Goal: Navigation & Orientation: Find specific page/section

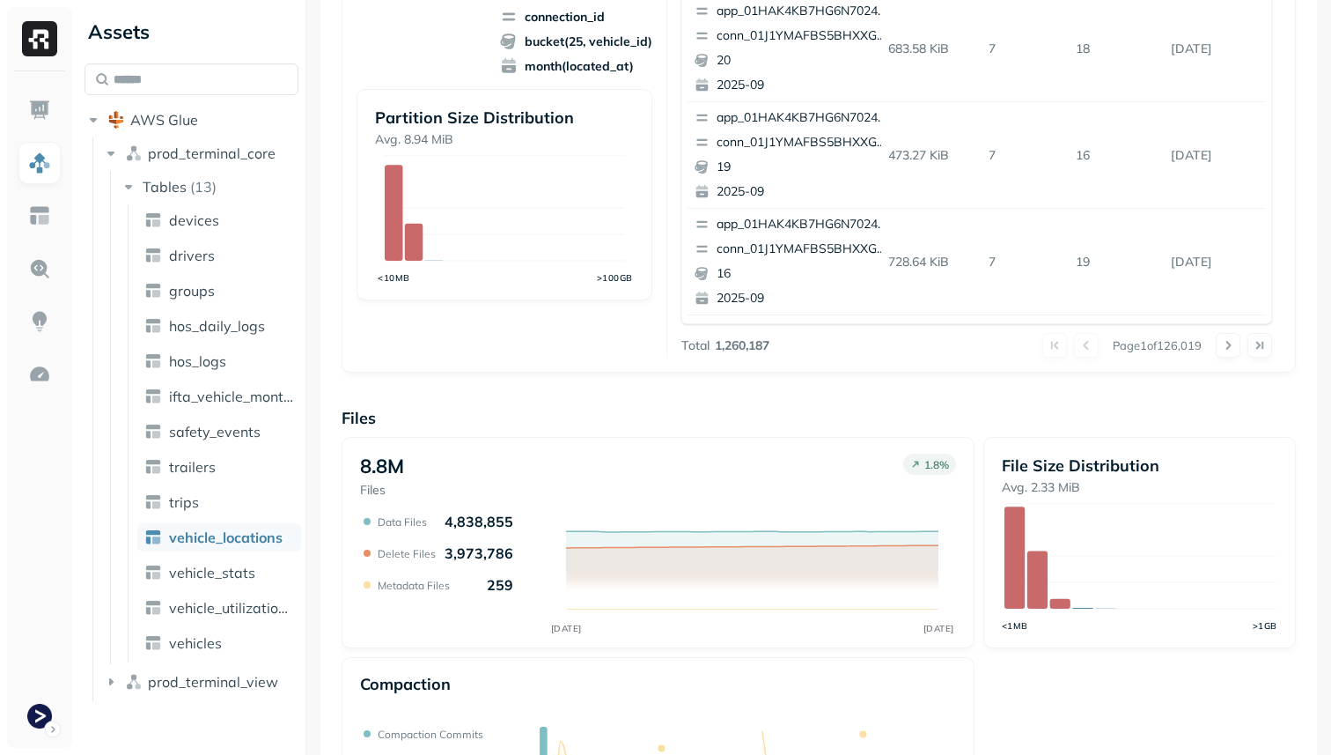
scroll to position [592, 0]
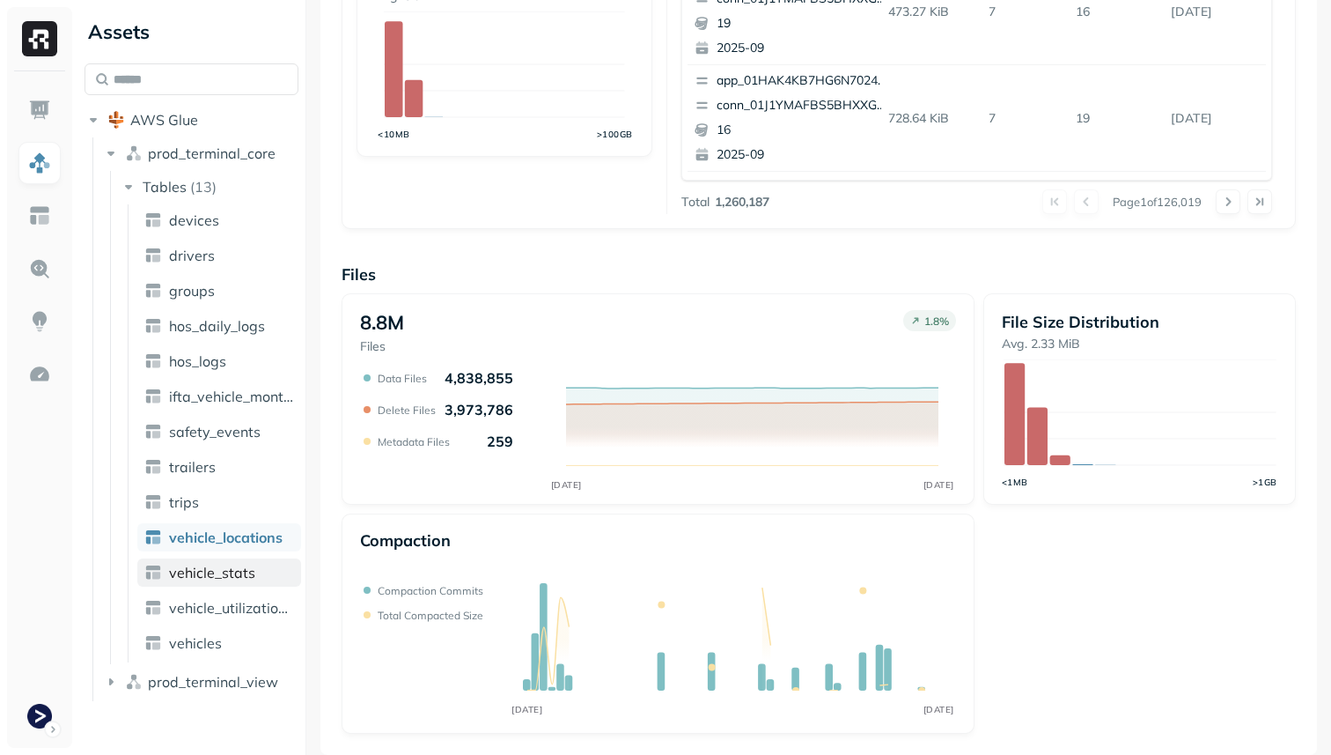
click at [264, 573] on link "vehicle_stats" at bounding box center [219, 572] width 164 height 28
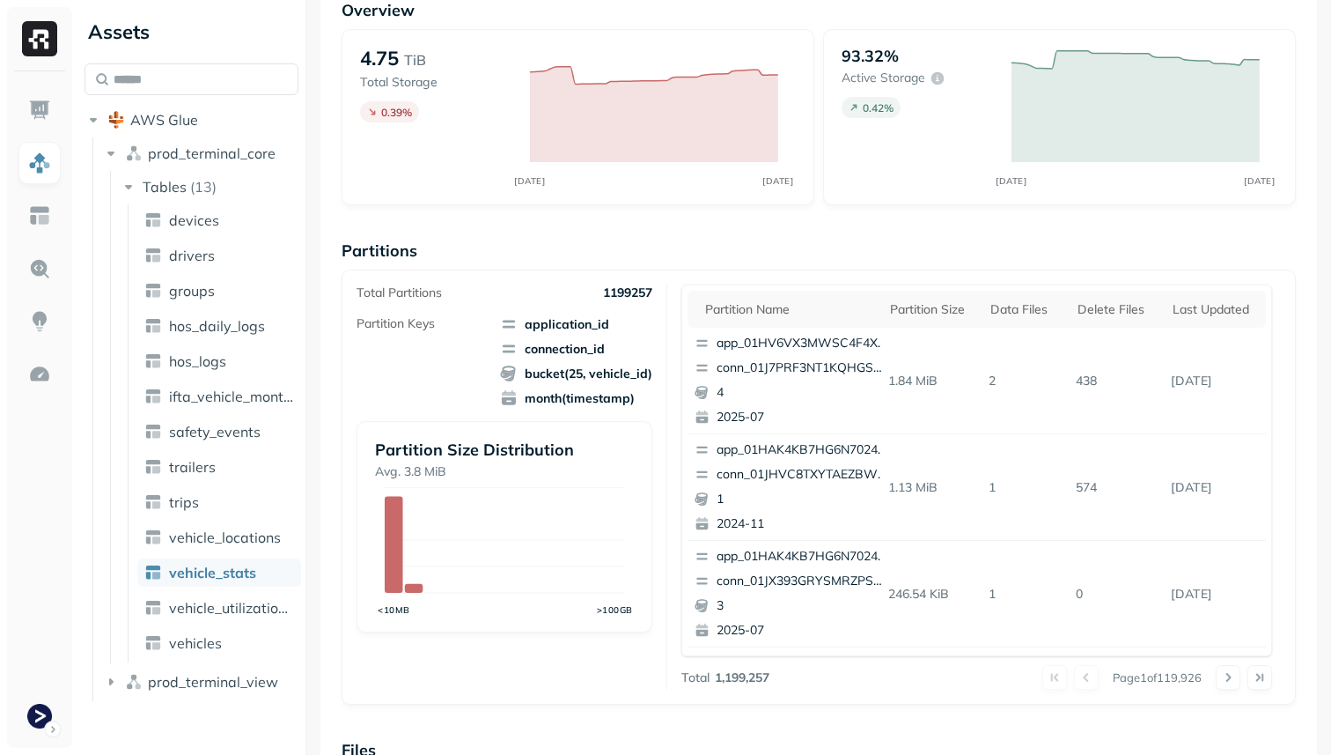
scroll to position [592, 0]
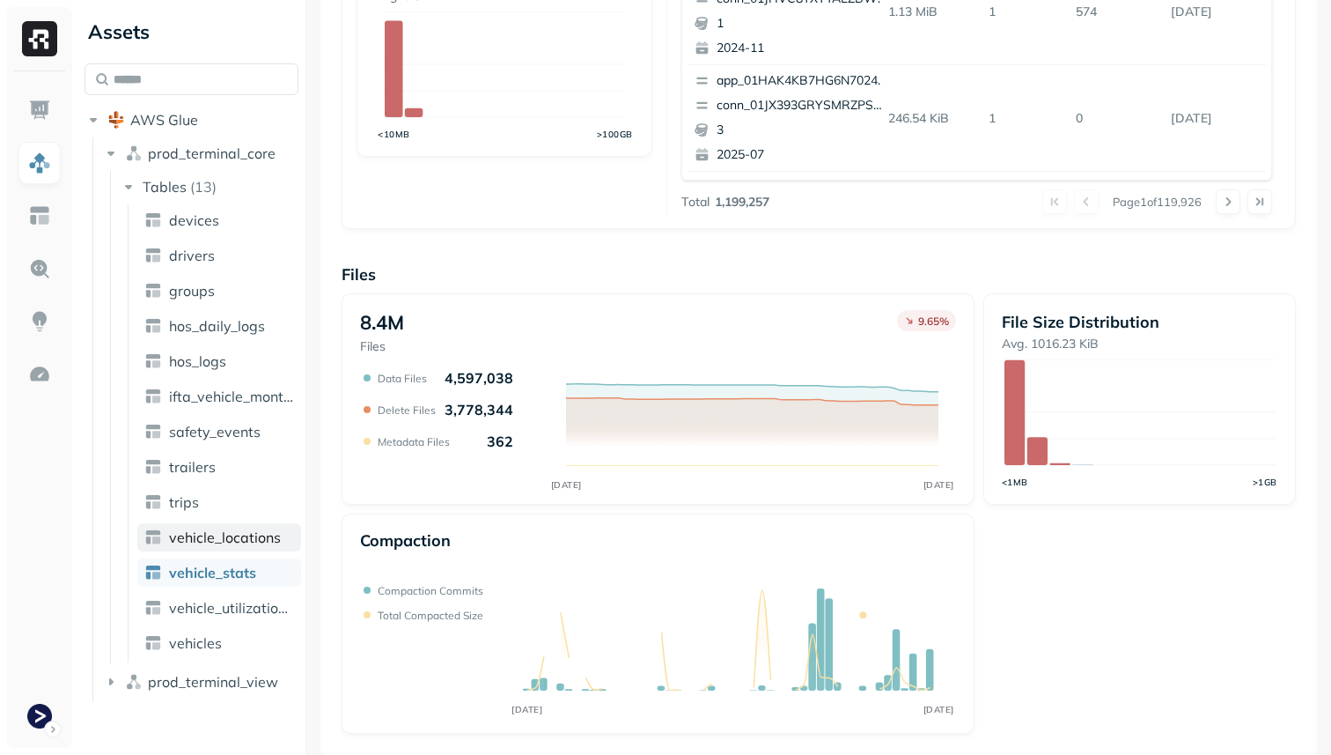
click at [240, 536] on span "vehicle_locations" at bounding box center [225, 537] width 112 height 18
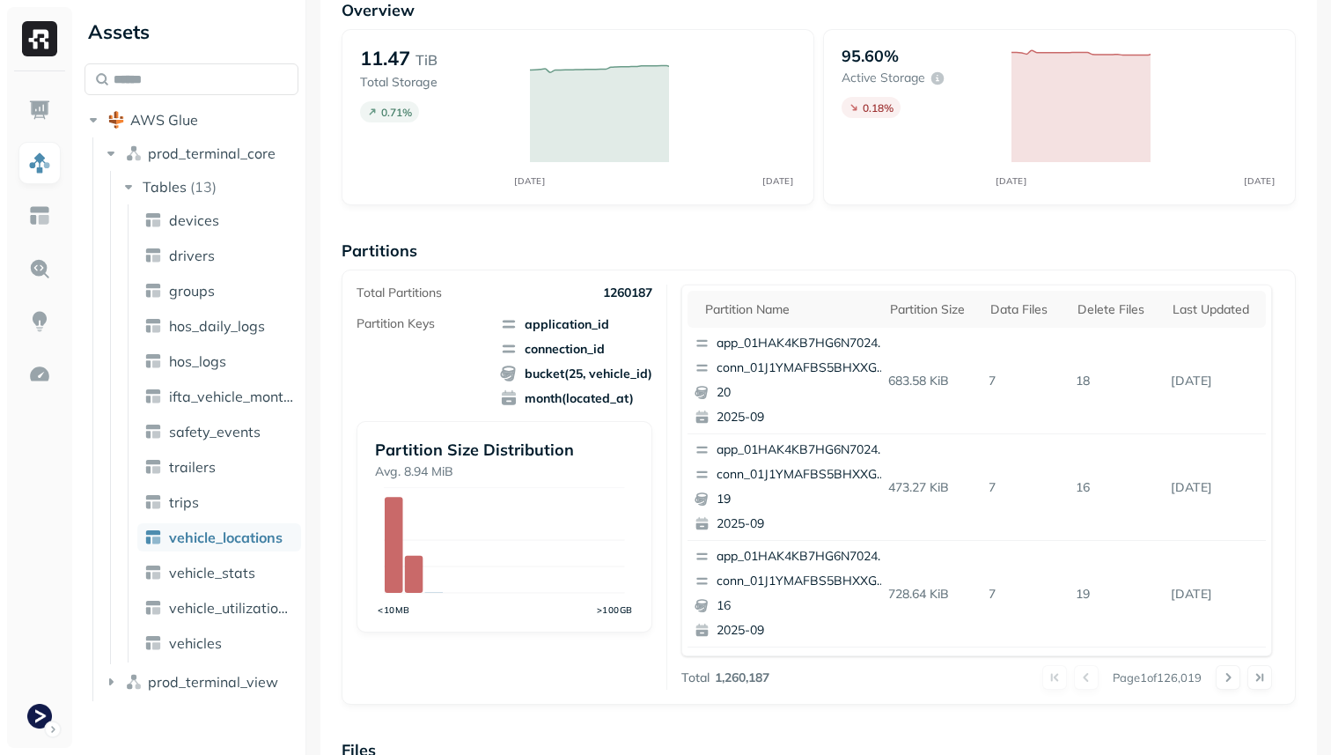
scroll to position [592, 0]
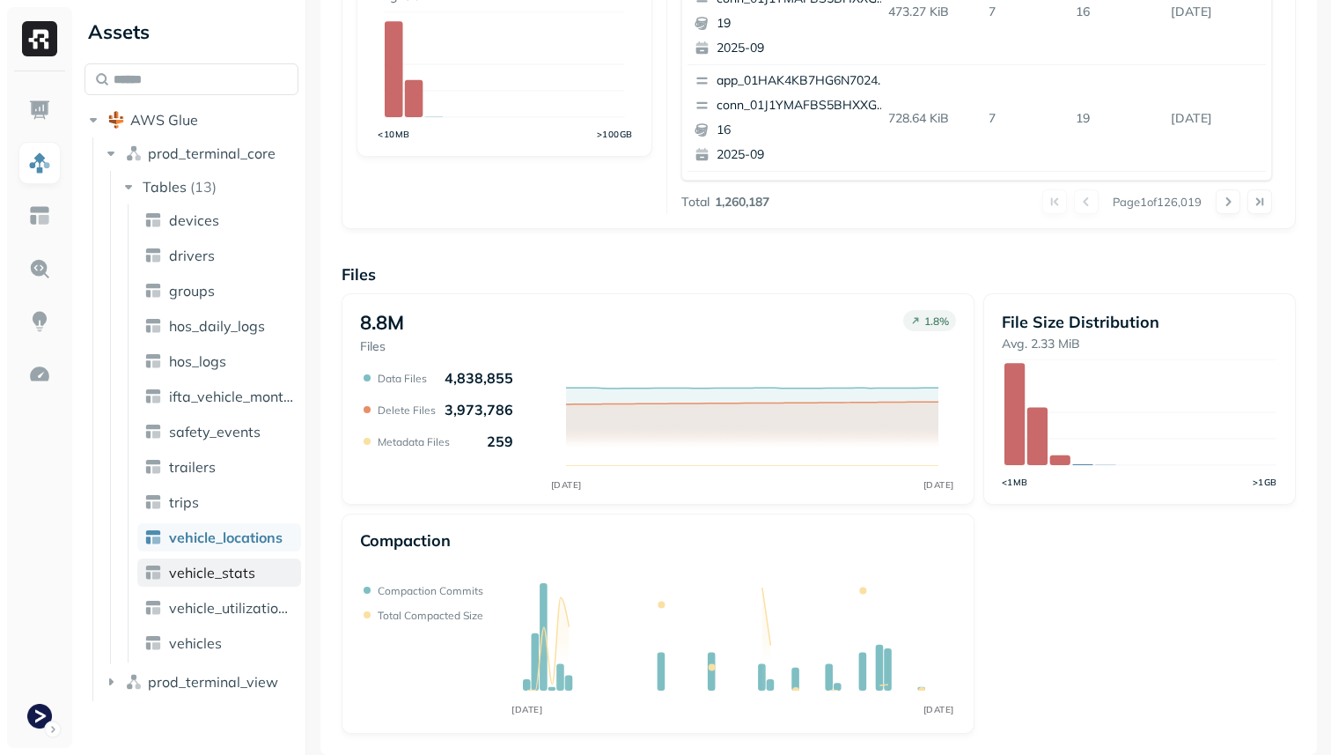
click at [229, 567] on span "vehicle_stats" at bounding box center [212, 573] width 86 height 18
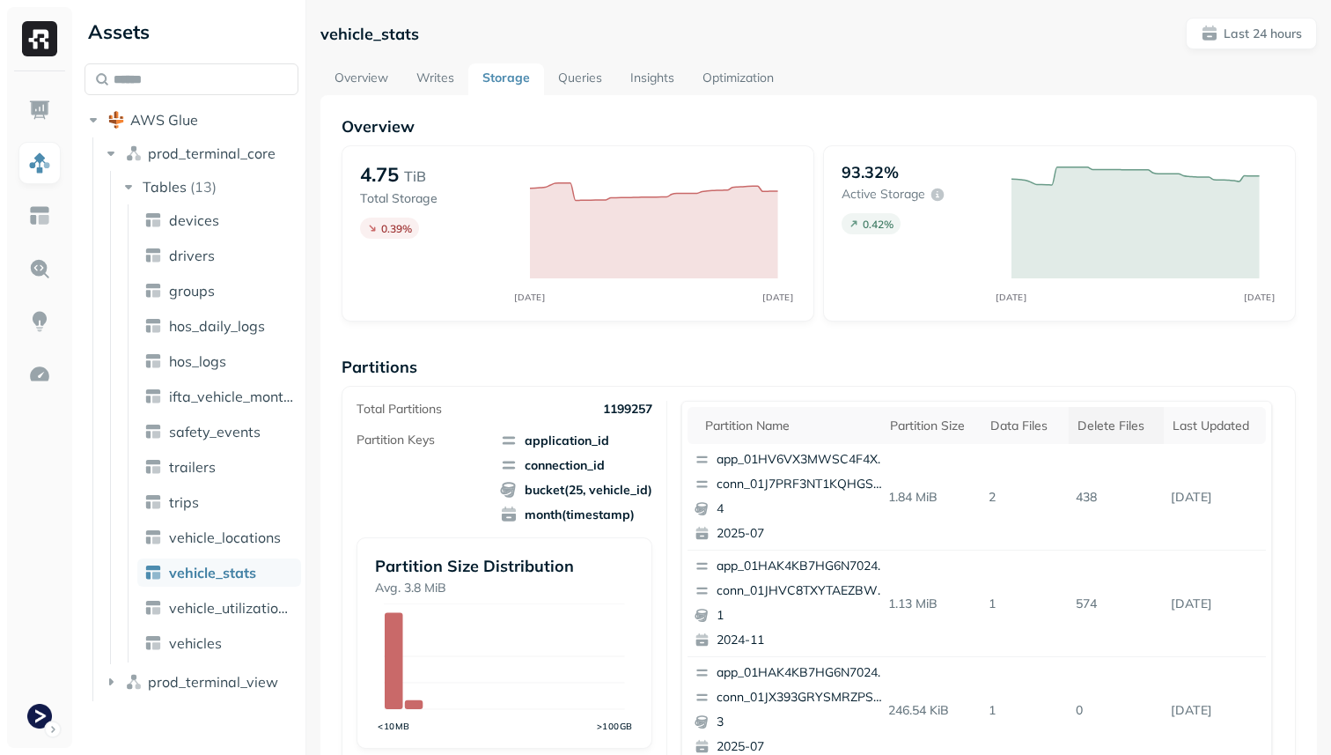
click at [1076, 437] on th "Delete Files" at bounding box center [1116, 425] width 95 height 37
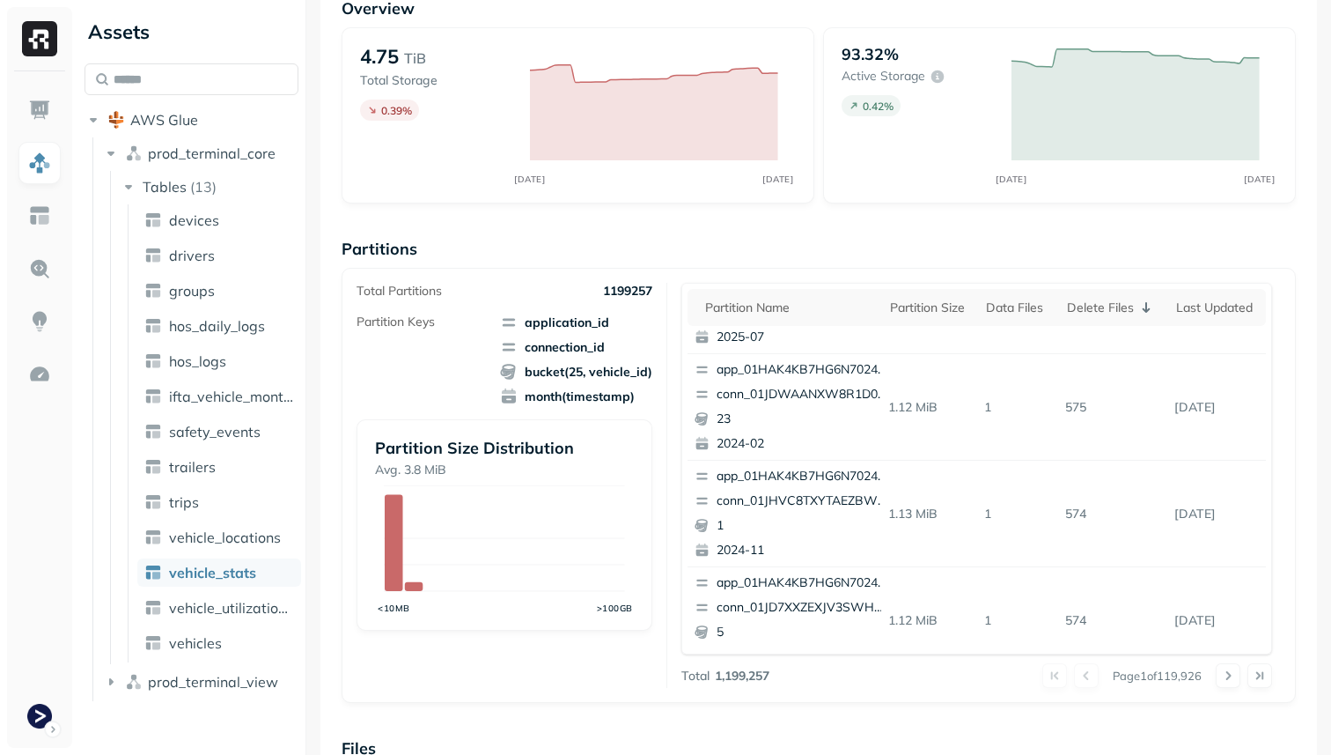
scroll to position [742, 0]
